Goal: Task Accomplishment & Management: Manage account settings

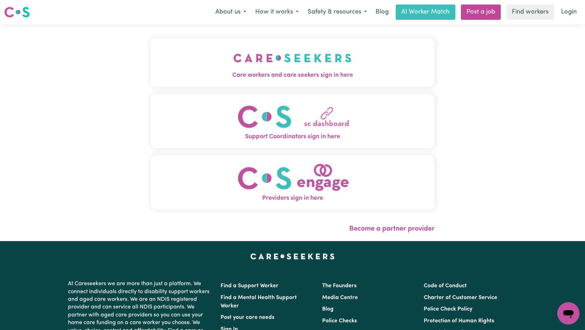
click at [240, 66] on img "Care workers and care seekers sign in here" at bounding box center [293, 58] width 118 height 26
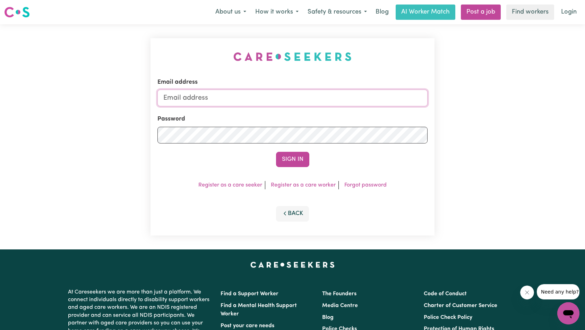
click at [312, 101] on input "Email address" at bounding box center [293, 98] width 271 height 17
type input "superuser~[EMAIL_ADDRESS][DOMAIN_NAME]"
click at [294, 160] on button "Sign In" at bounding box center [292, 159] width 33 height 15
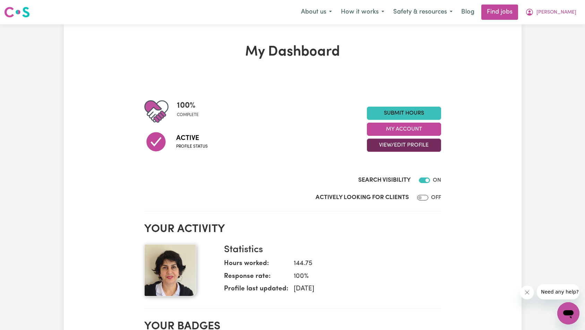
click at [409, 145] on button "View/Edit Profile" at bounding box center [404, 144] width 74 height 13
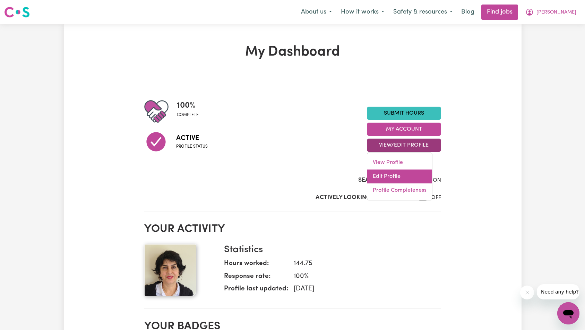
click at [405, 172] on link "Edit Profile" at bounding box center [399, 176] width 65 height 14
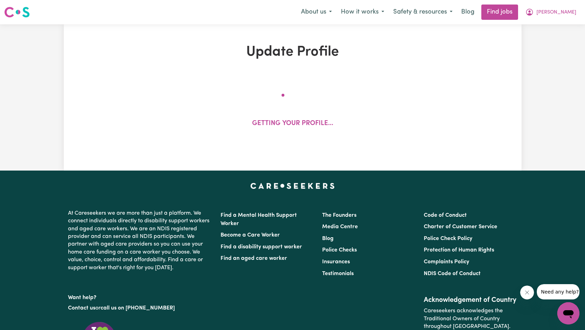
select select "[DEMOGRAPHIC_DATA]"
select select "Australian PR"
select select "Studying a healthcare related degree or qualification"
select select "65"
select select "88"
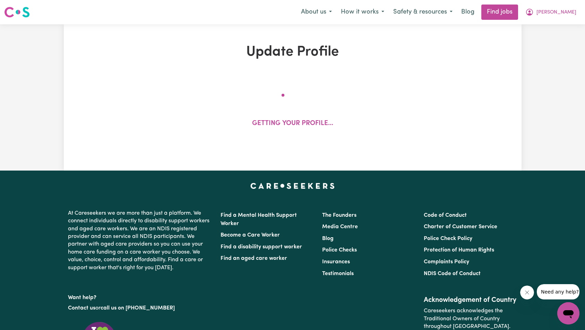
select select "88"
select select "100"
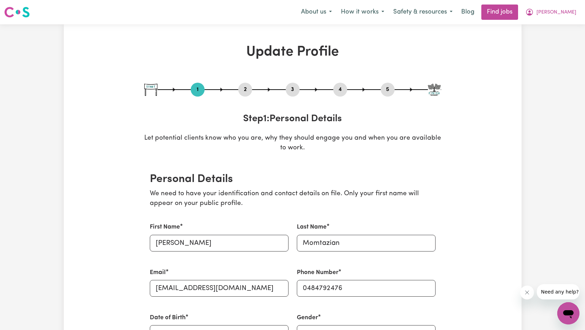
click at [244, 93] on button "2" at bounding box center [245, 89] width 14 height 9
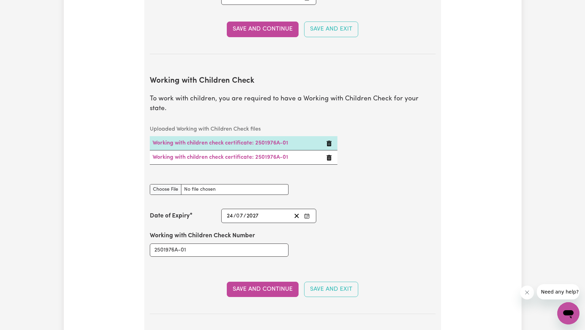
scroll to position [504, 0]
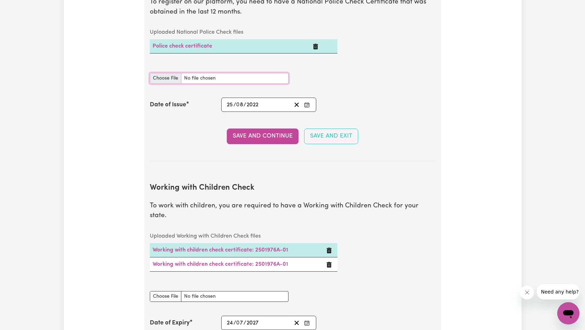
click at [237, 82] on input "National Police Check document" at bounding box center [219, 78] width 139 height 11
type input "C:\fakepath\report_momtazian_11936932-6096396.pdf"
click at [257, 108] on input "2022" at bounding box center [252, 104] width 13 height 9
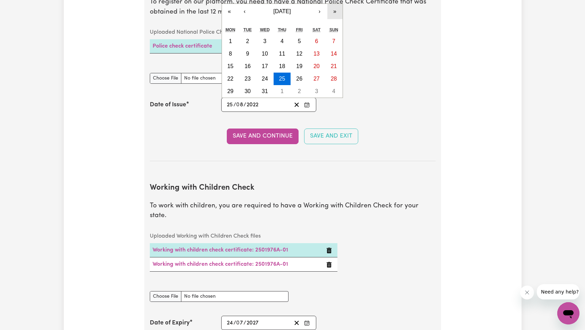
click at [333, 12] on button "»" at bounding box center [335, 11] width 15 height 15
click at [319, 12] on button "›" at bounding box center [319, 11] width 15 height 15
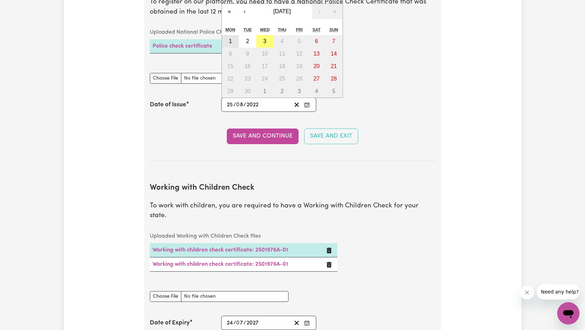
click at [233, 41] on button "1" at bounding box center [230, 41] width 17 height 12
type input "[DATE]"
type input "1"
type input "9"
type input "2025"
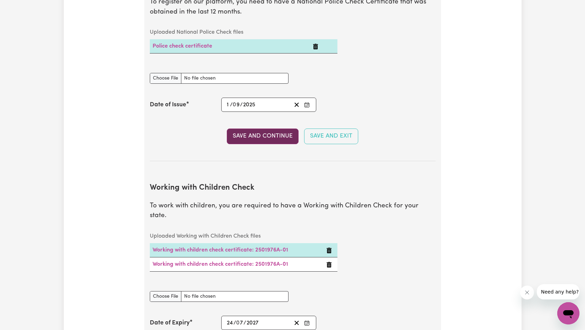
click at [268, 143] on section "National Police Check To register on our platform, you need to have a National …" at bounding box center [293, 64] width 286 height 193
click at [269, 137] on button "Save and Continue" at bounding box center [263, 135] width 72 height 15
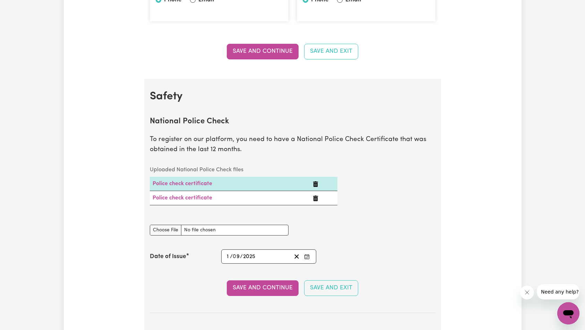
scroll to position [260, 0]
